Goal: Understand process/instructions: Learn how to perform a task or action

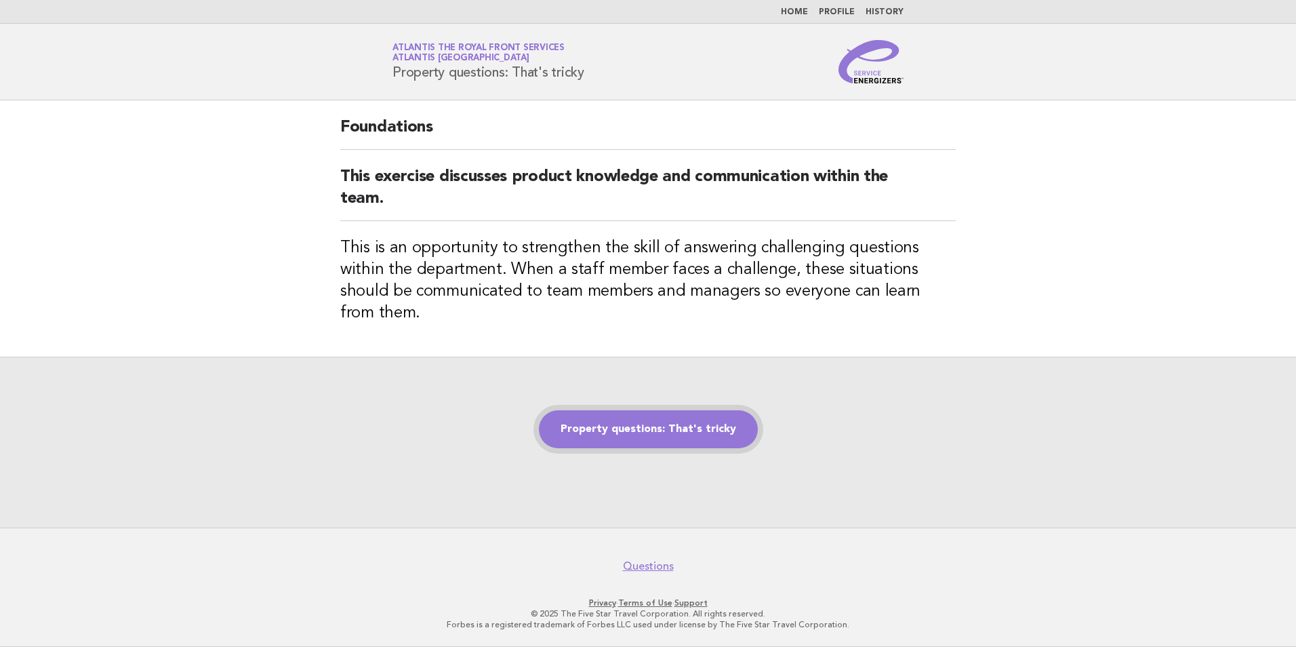
click at [724, 425] on link "Property questions: That's tricky" at bounding box center [648, 429] width 219 height 38
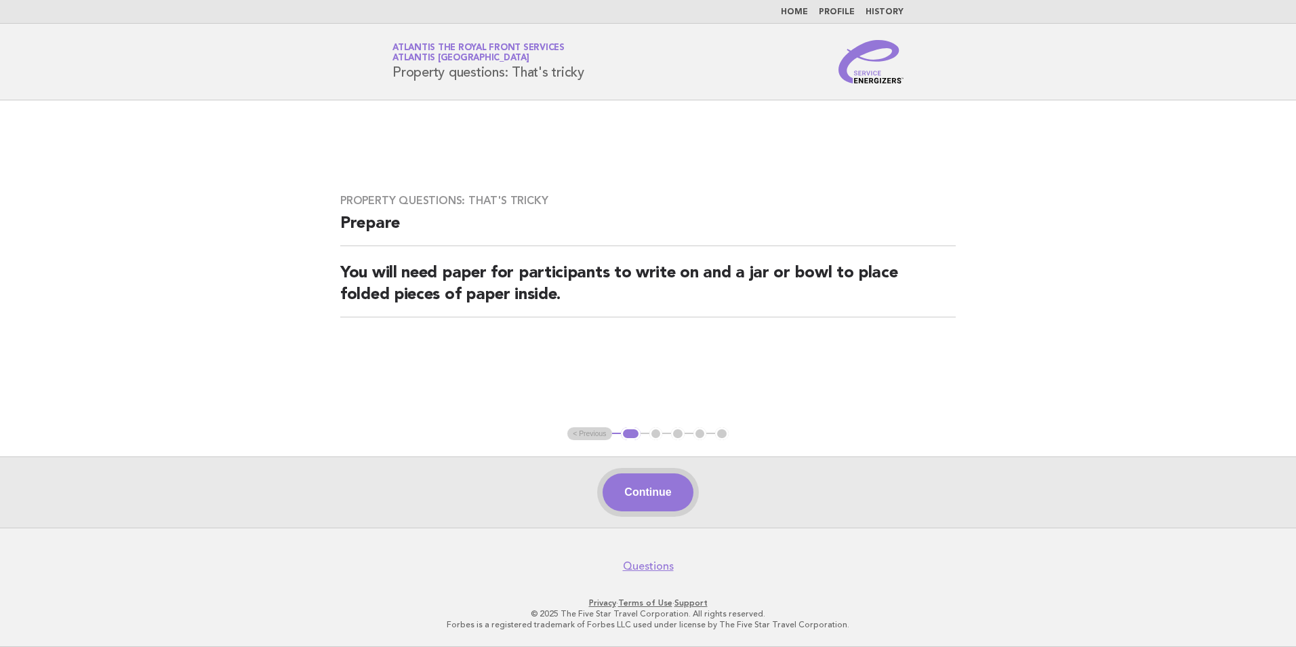
click at [668, 497] on button "Continue" at bounding box center [647, 492] width 90 height 38
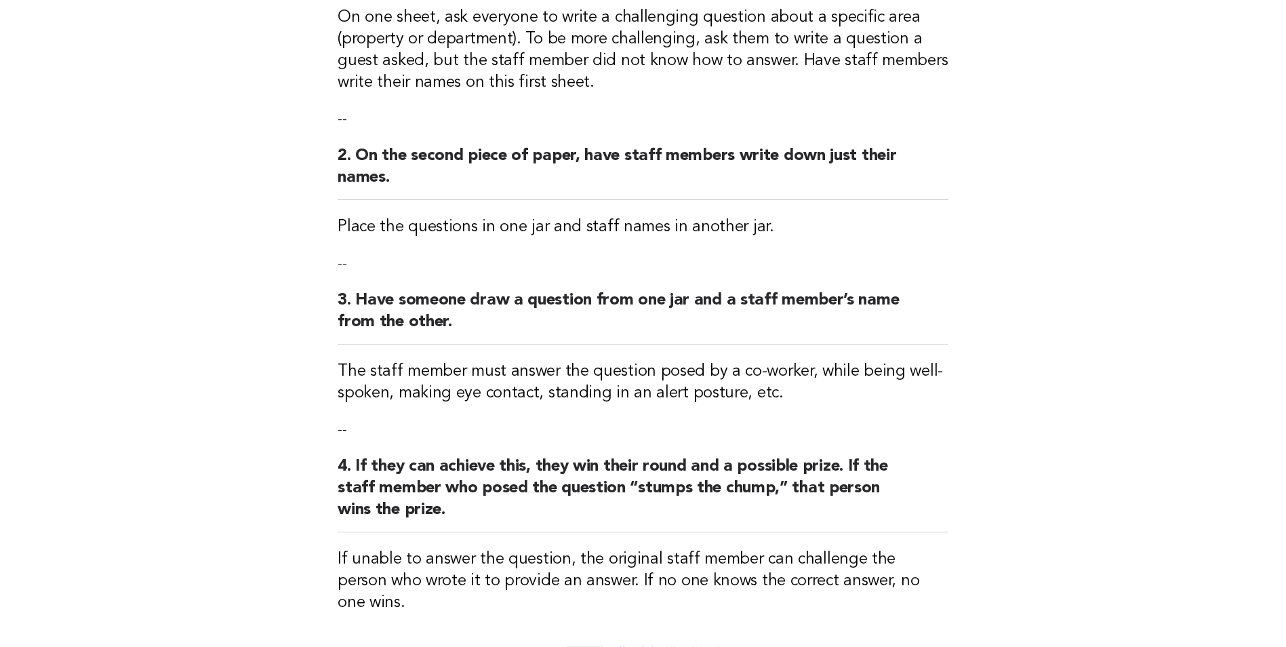
scroll to position [425, 0]
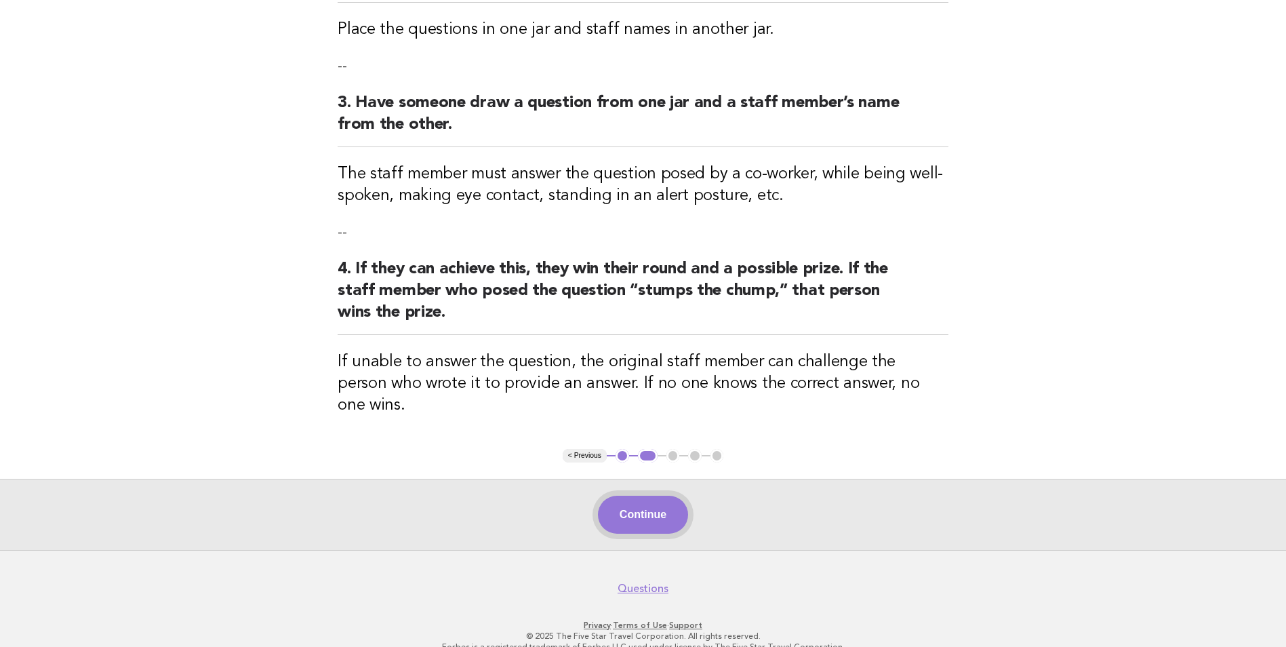
click at [666, 497] on button "Continue" at bounding box center [643, 514] width 90 height 38
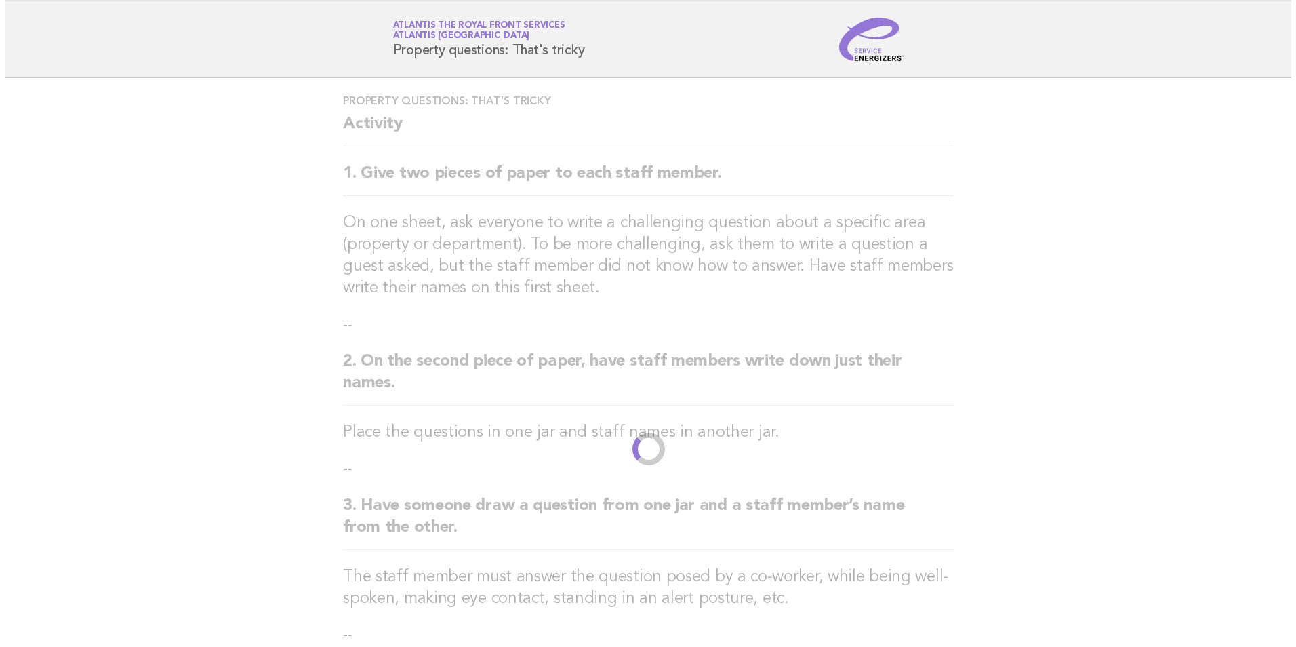
scroll to position [0, 0]
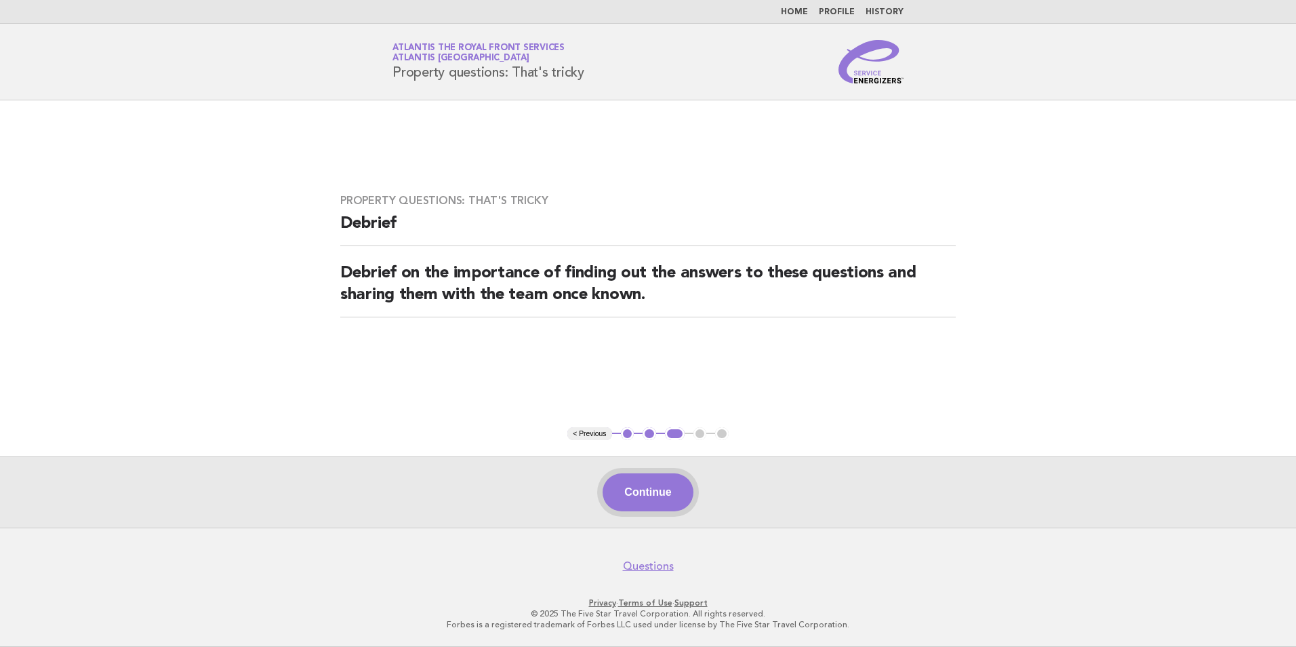
click at [666, 493] on button "Continue" at bounding box center [647, 492] width 90 height 38
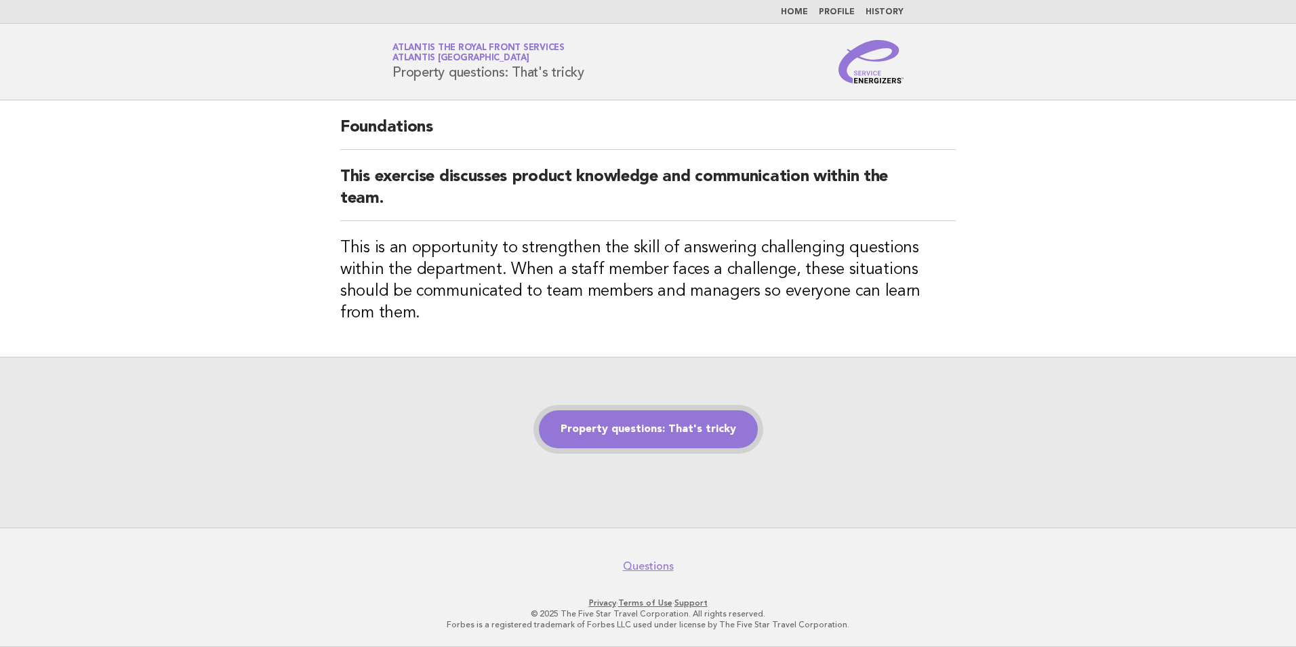
click at [682, 410] on link "Property questions: That's tricky" at bounding box center [648, 429] width 219 height 38
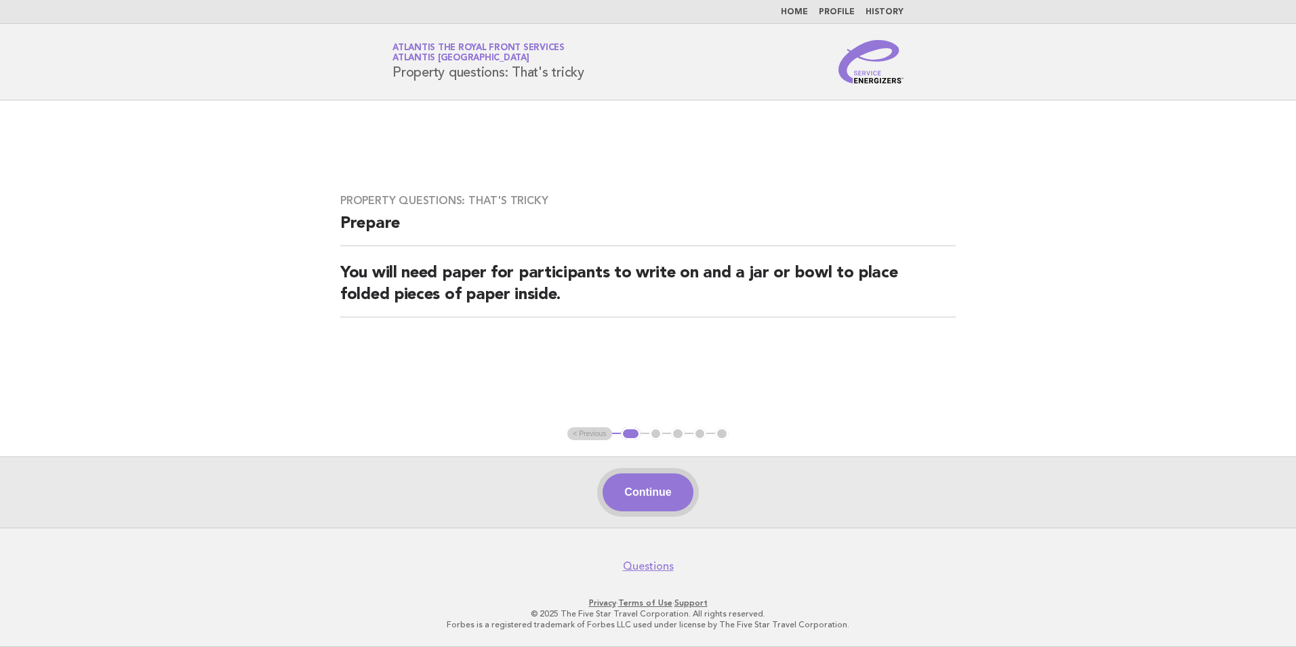
click at [668, 502] on button "Continue" at bounding box center [647, 492] width 90 height 38
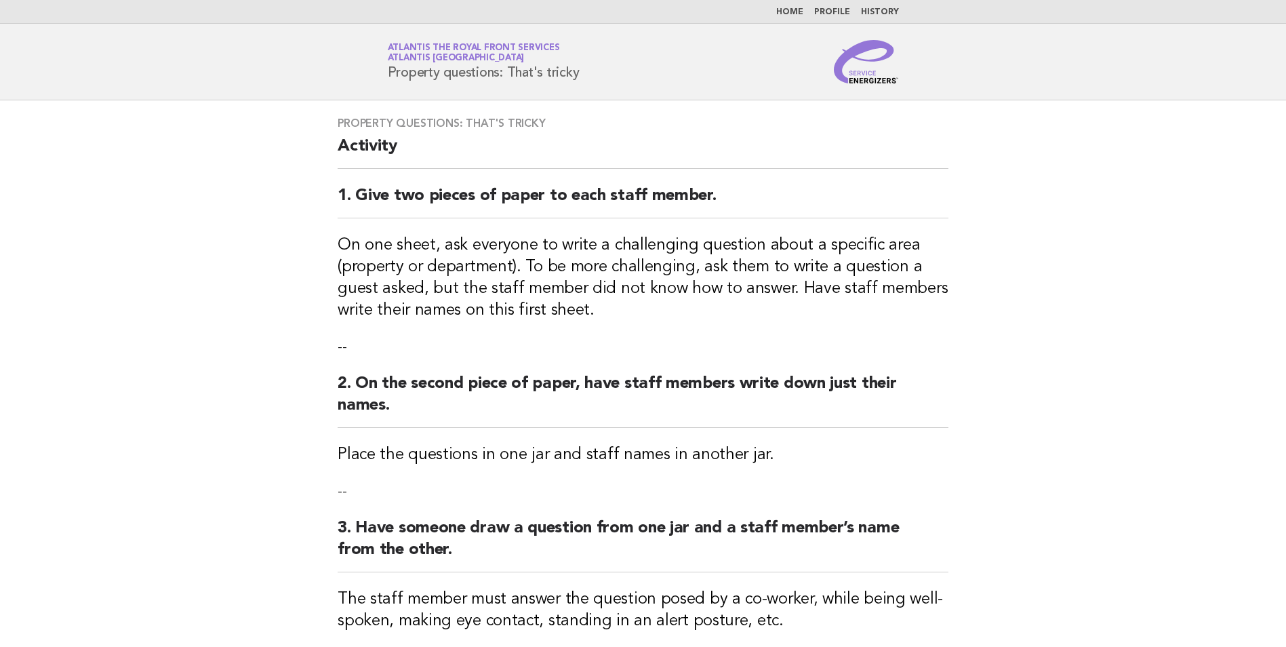
scroll to position [339, 0]
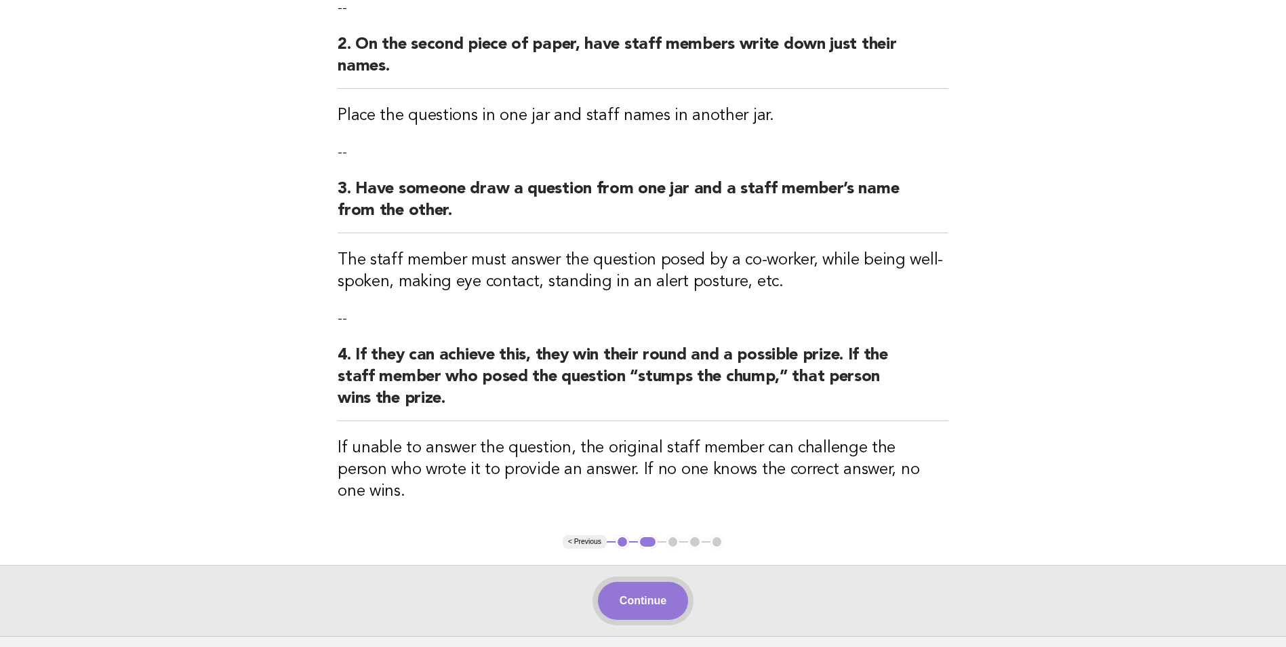
click at [665, 581] on button "Continue" at bounding box center [643, 600] width 90 height 38
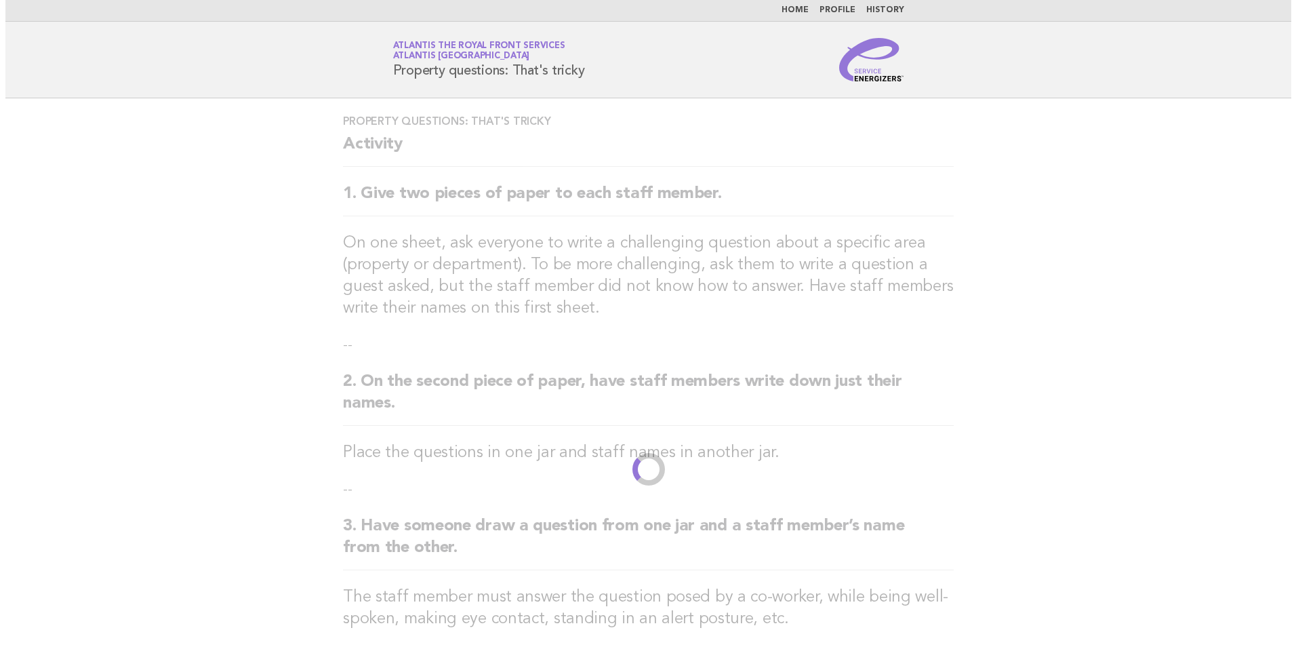
scroll to position [0, 0]
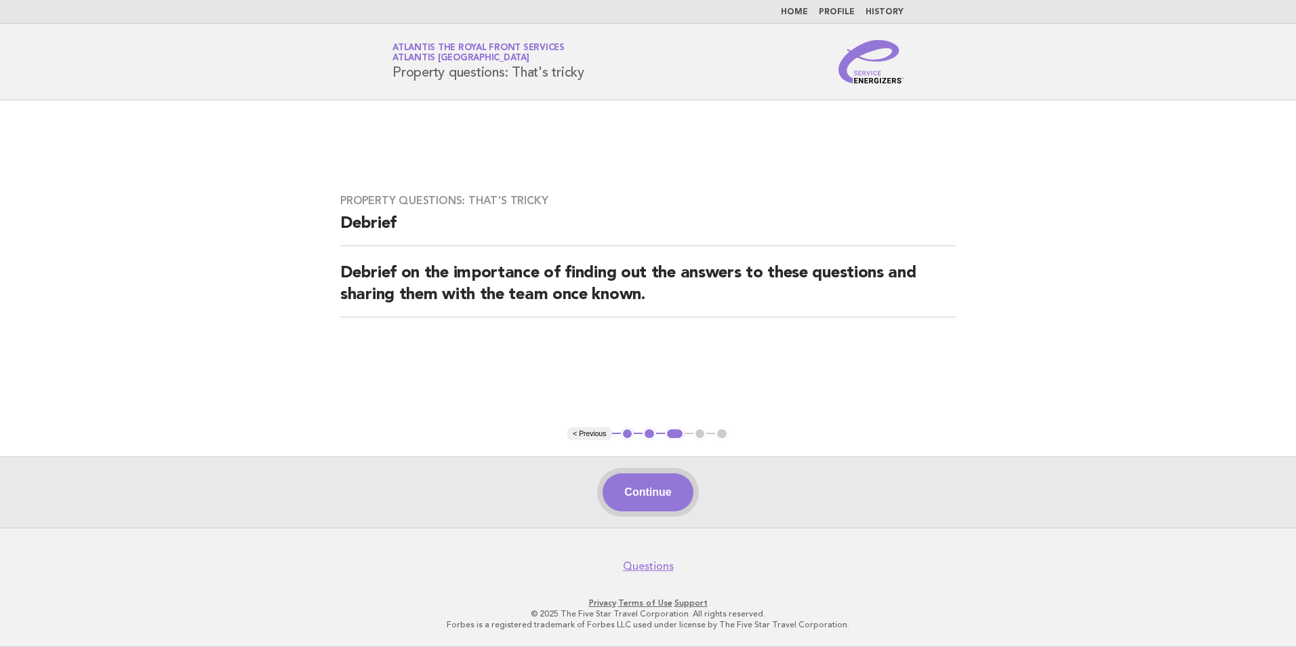
click at [669, 486] on button "Continue" at bounding box center [647, 492] width 90 height 38
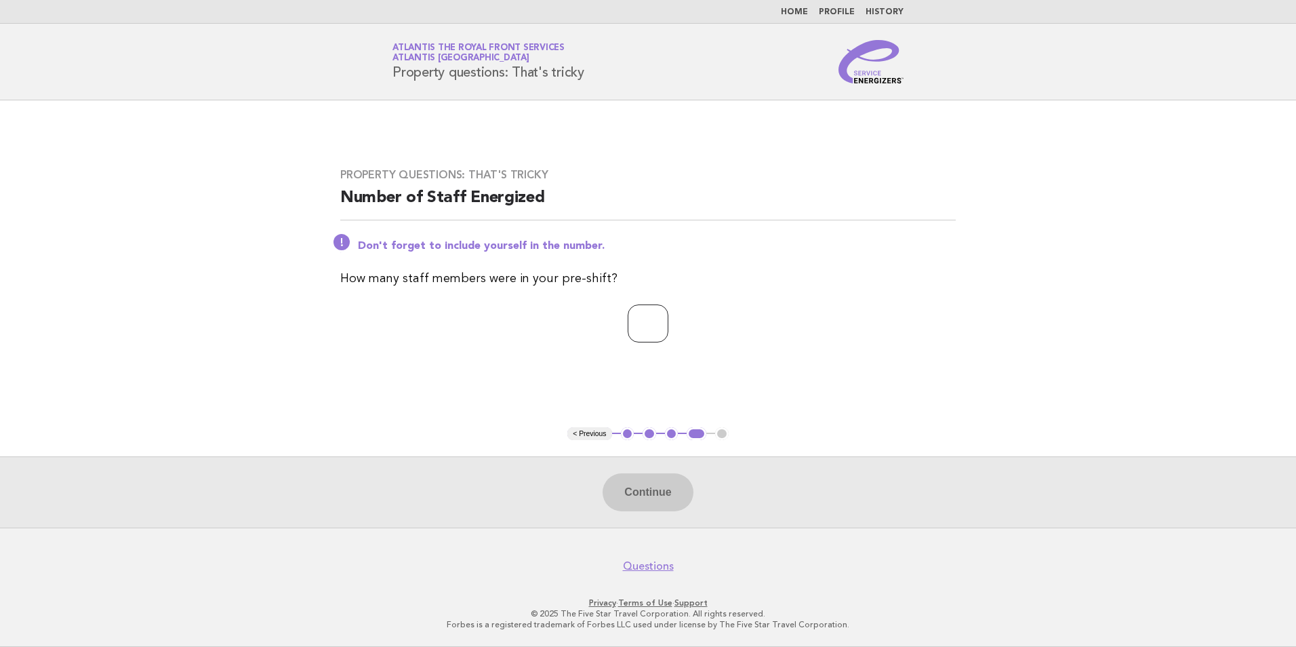
click at [662, 331] on input "number" at bounding box center [648, 323] width 41 height 38
type input "*"
click at [656, 497] on button "Continue" at bounding box center [647, 492] width 90 height 38
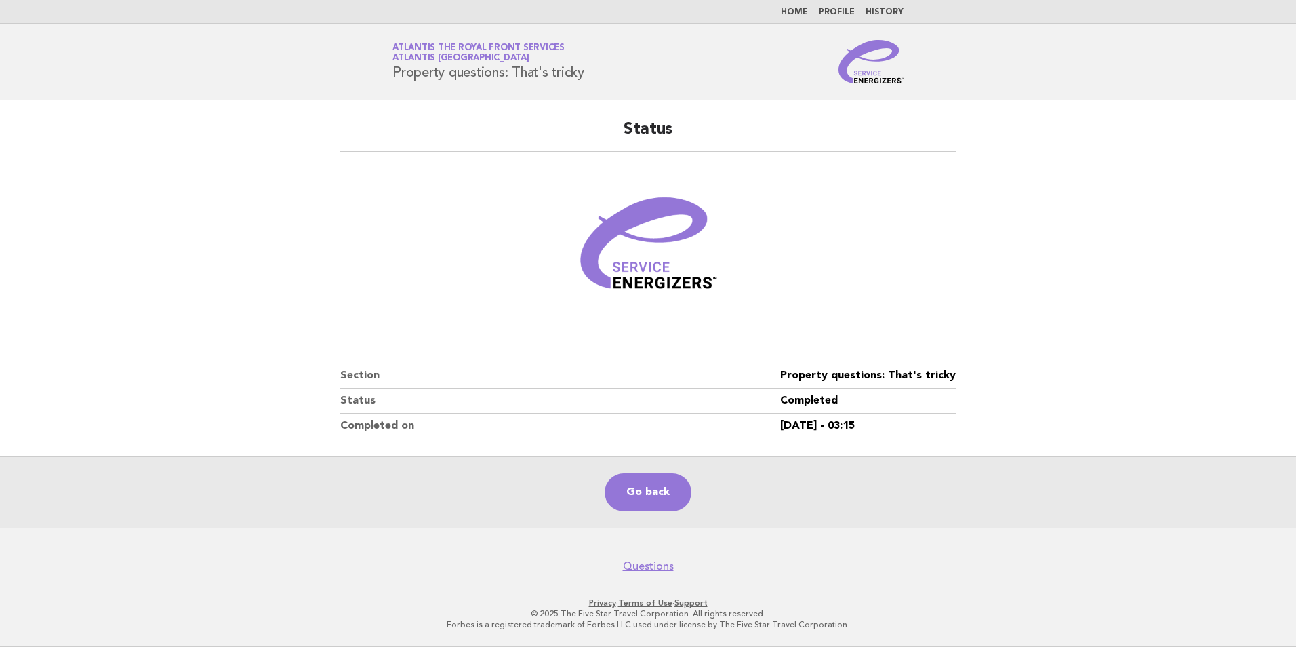
click at [230, 135] on main "Status Section Property questions: That's tricky Status Completed Completed on …" at bounding box center [648, 313] width 1296 height 427
